Goal: Transaction & Acquisition: Obtain resource

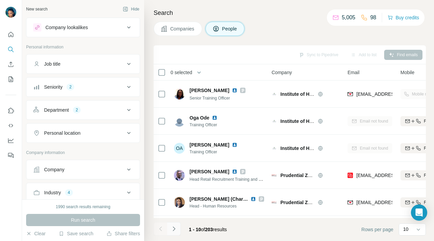
click at [175, 228] on icon "Navigate to next page" at bounding box center [174, 229] width 7 height 7
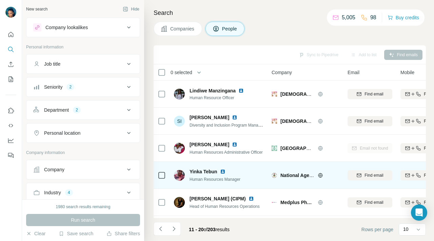
scroll to position [2, 74]
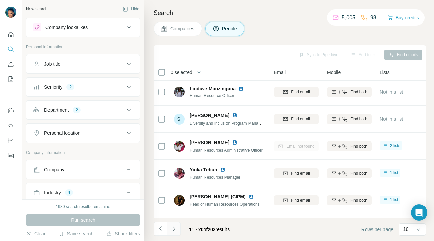
click at [174, 229] on icon "Navigate to next page" at bounding box center [174, 229] width 2 height 4
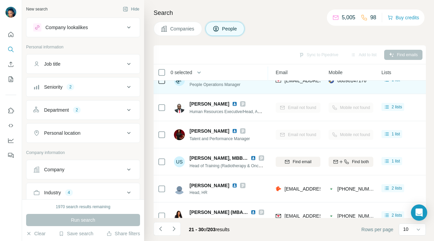
scroll to position [134, 72]
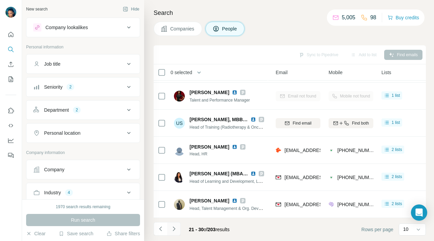
click at [176, 229] on icon "Navigate to next page" at bounding box center [174, 229] width 7 height 7
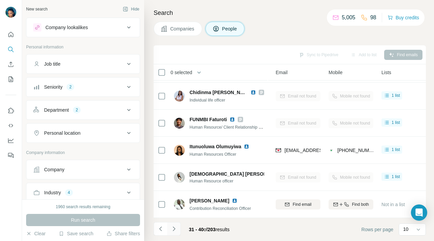
click at [173, 228] on icon "Navigate to next page" at bounding box center [174, 229] width 7 height 7
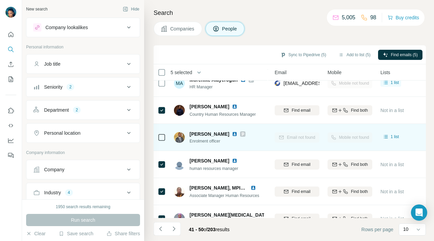
scroll to position [84, 73]
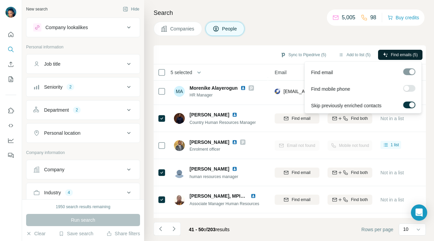
click at [397, 54] on span "Find emails (5)" at bounding box center [404, 55] width 27 height 6
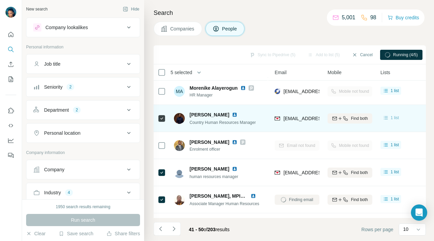
click at [388, 117] on icon at bounding box center [385, 118] width 7 height 7
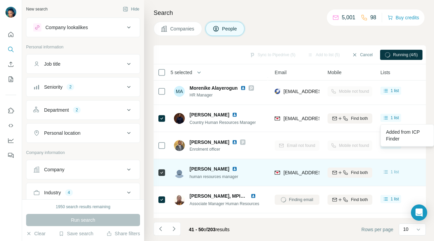
click at [389, 173] on div "1 list" at bounding box center [390, 172] width 17 height 7
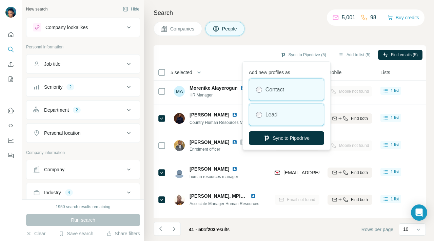
click at [277, 117] on label "Lead" at bounding box center [271, 115] width 12 height 8
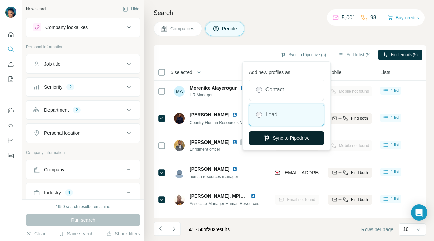
click at [273, 137] on button "Sync to Pipedrive" at bounding box center [286, 139] width 75 height 14
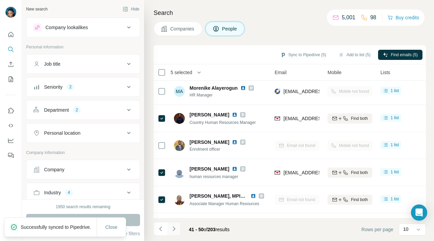
click at [174, 228] on icon "Navigate to next page" at bounding box center [174, 229] width 2 height 4
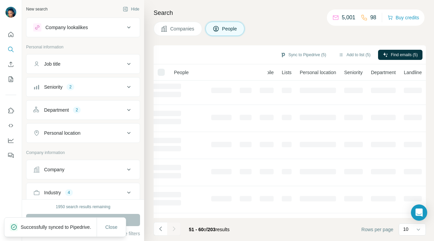
scroll to position [84, 72]
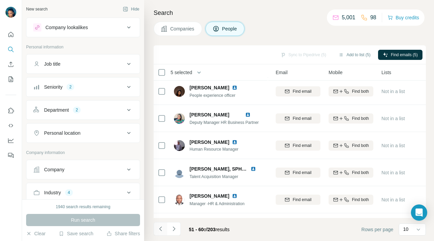
click at [161, 229] on icon "Navigate to previous page" at bounding box center [160, 229] width 7 height 7
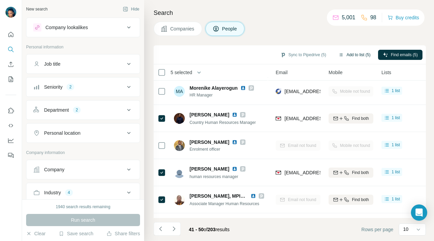
click at [358, 54] on button "Add to list (5)" at bounding box center [355, 55] width 42 height 10
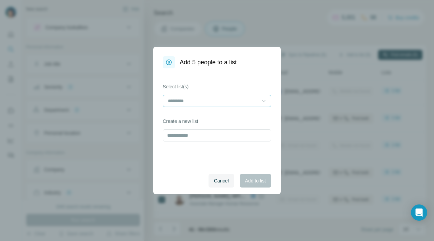
click at [262, 100] on icon at bounding box center [263, 101] width 7 height 7
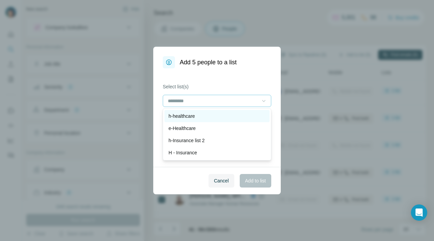
click at [195, 116] on p "h-healthcare" at bounding box center [181, 116] width 26 height 7
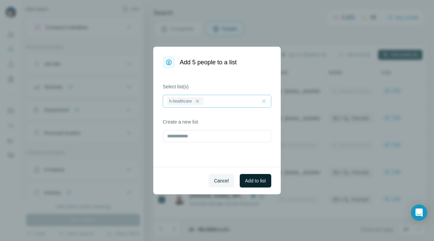
click at [249, 179] on span "Add to list" at bounding box center [255, 181] width 21 height 7
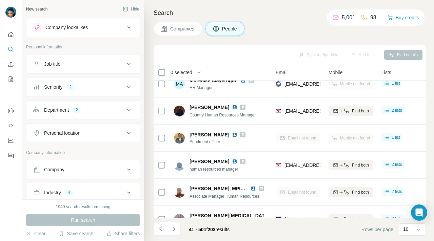
scroll to position [118, 72]
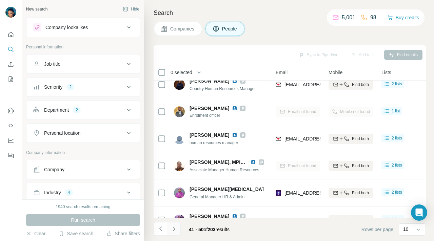
click at [174, 228] on icon "Navigate to next page" at bounding box center [174, 229] width 7 height 7
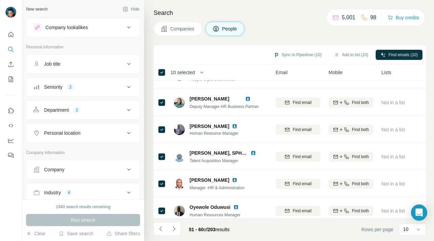
scroll to position [134, 72]
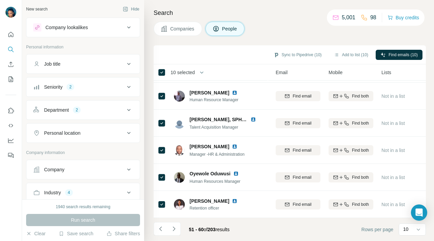
click at [287, 27] on div "Companies People" at bounding box center [290, 29] width 272 height 14
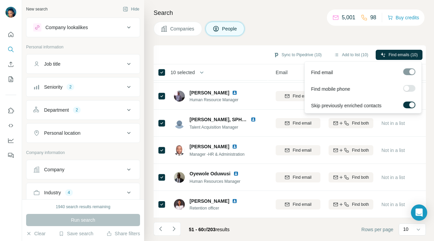
click at [406, 87] on div at bounding box center [406, 88] width 5 height 5
click at [403, 53] on span "Find emails & mobiles (10)" at bounding box center [393, 55] width 48 height 6
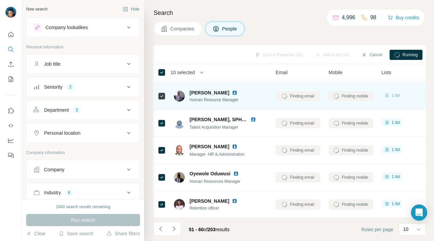
click at [387, 95] on icon at bounding box center [386, 95] width 7 height 7
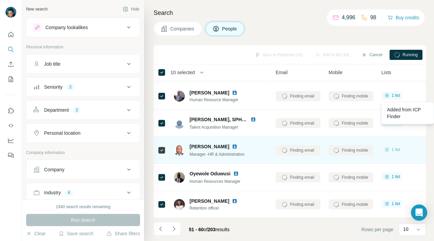
click at [387, 149] on icon at bounding box center [386, 149] width 7 height 7
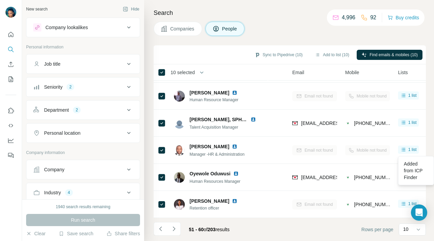
scroll to position [133, 55]
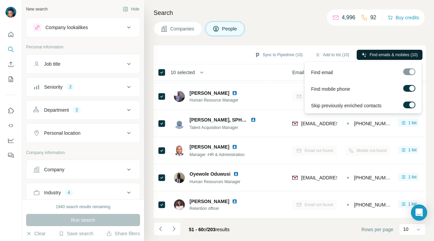
click at [370, 57] on span "Find emails & mobiles (10)" at bounding box center [393, 55] width 48 height 6
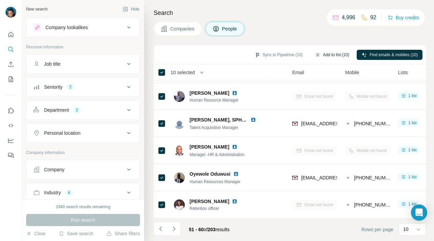
click at [331, 53] on button "Add to list (10)" at bounding box center [332, 55] width 44 height 10
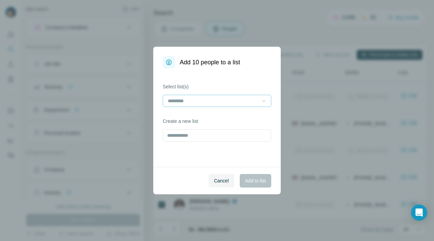
click at [261, 101] on icon at bounding box center [263, 101] width 7 height 7
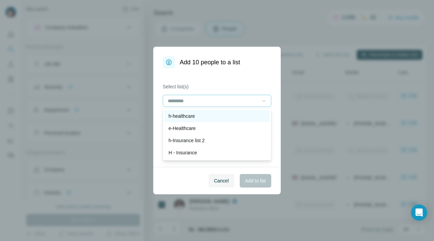
click at [215, 116] on div "h-healthcare" at bounding box center [216, 116] width 97 height 7
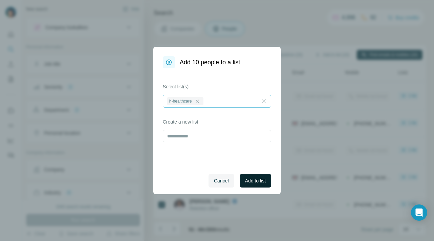
click at [252, 179] on span "Add to list" at bounding box center [255, 181] width 21 height 7
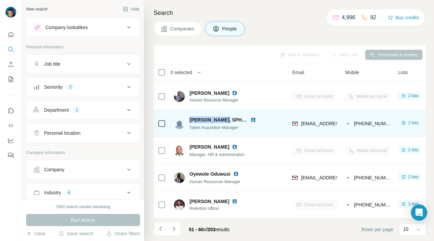
drag, startPoint x: 221, startPoint y: 120, endPoint x: 188, endPoint y: 119, distance: 32.5
click at [188, 119] on div "[PERSON_NAME], SPHRiTM️ Talent Acquisition Manager" at bounding box center [219, 124] width 90 height 14
copy span "[PERSON_NAME]"
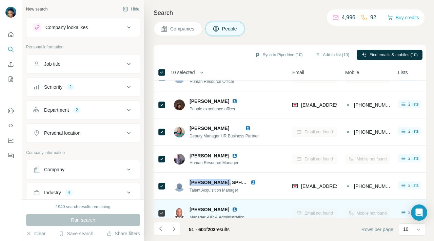
scroll to position [0, 55]
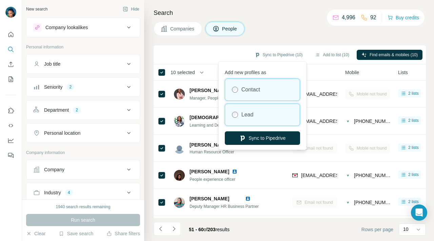
click at [262, 115] on div "Lead" at bounding box center [262, 115] width 75 height 22
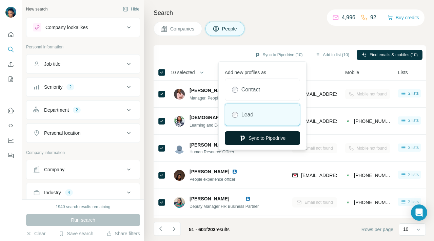
click at [256, 137] on button "Sync to Pipedrive" at bounding box center [262, 139] width 75 height 14
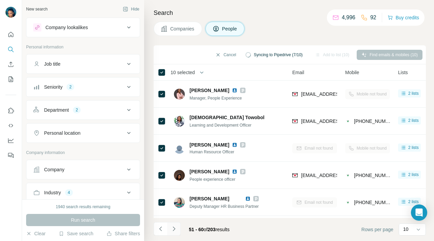
click at [175, 229] on icon "Navigate to next page" at bounding box center [174, 229] width 2 height 4
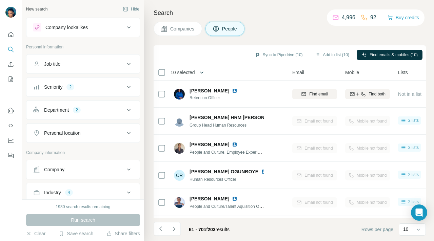
click at [203, 71] on icon "button" at bounding box center [201, 72] width 7 height 7
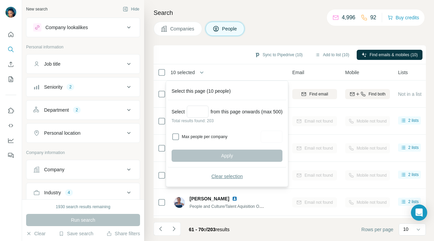
click at [232, 173] on button "Clear selection" at bounding box center [227, 177] width 111 height 12
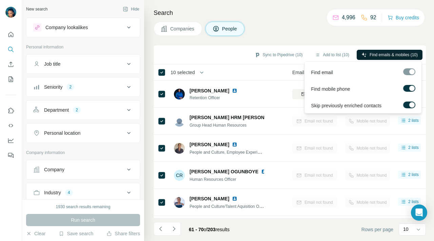
click at [395, 55] on span "Find emails & mobiles (10)" at bounding box center [393, 55] width 48 height 6
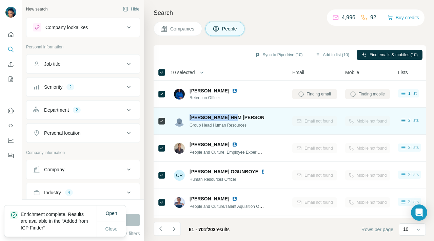
drag, startPoint x: 229, startPoint y: 117, endPoint x: 188, endPoint y: 117, distance: 41.0
click at [188, 117] on div "[PERSON_NAME] HRM [PERSON_NAME] Group Head Human Resources" at bounding box center [219, 121] width 90 height 14
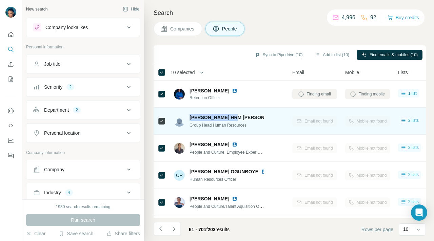
copy span "[PERSON_NAME] HRM [PERSON_NAME]"
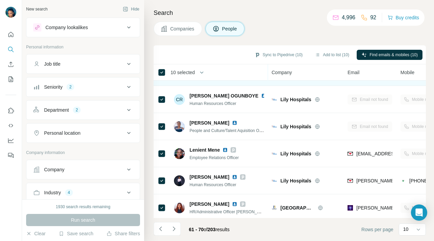
scroll to position [72, 0]
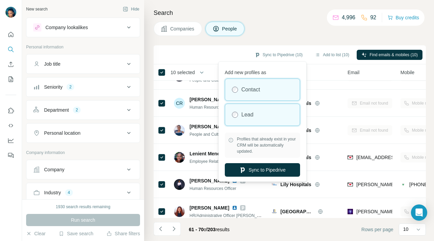
click at [257, 116] on div "Lead" at bounding box center [262, 115] width 75 height 22
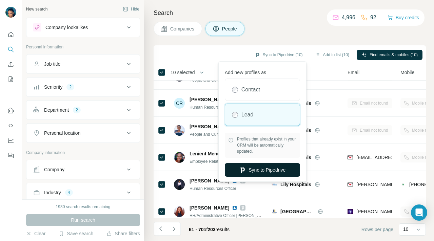
click at [252, 171] on button "Sync to Pipedrive" at bounding box center [262, 170] width 75 height 14
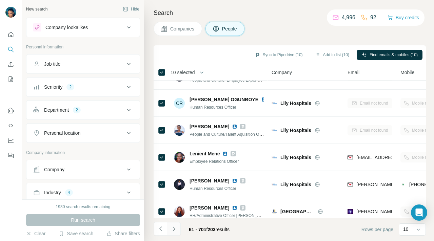
click at [174, 229] on icon "Navigate to next page" at bounding box center [174, 229] width 7 height 7
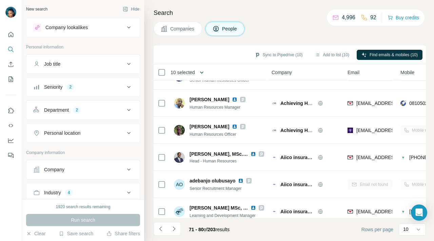
click at [204, 71] on icon "button" at bounding box center [201, 72] width 7 height 7
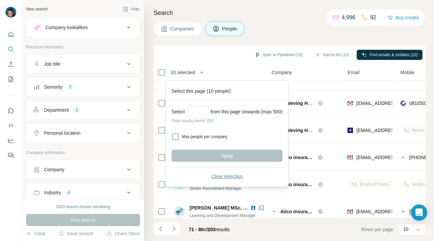
click at [214, 176] on span "Clear selection" at bounding box center [227, 176] width 32 height 7
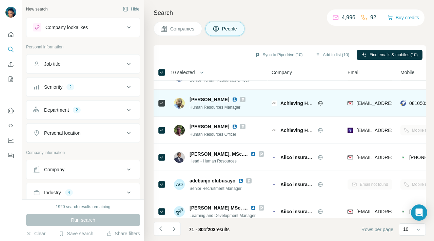
drag, startPoint x: 188, startPoint y: 97, endPoint x: 224, endPoint y: 101, distance: 36.4
click at [224, 101] on div "[PERSON_NAME] Human Resources Manager" at bounding box center [210, 103] width 72 height 14
copy span "[PERSON_NAME]"
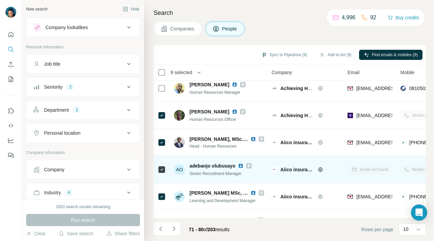
scroll to position [79, 0]
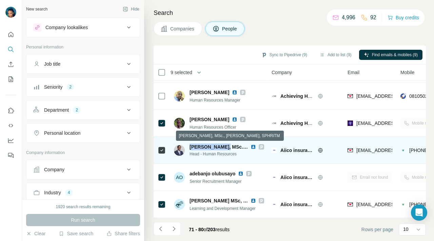
drag, startPoint x: 189, startPoint y: 146, endPoint x: 225, endPoint y: 148, distance: 36.3
click at [225, 148] on div "[PERSON_NAME], MSc., MCIPM, SPHRiTM Head - Human Resources" at bounding box center [219, 151] width 90 height 14
copy span "[PERSON_NAME]"
